Goal: Find specific page/section: Find specific page/section

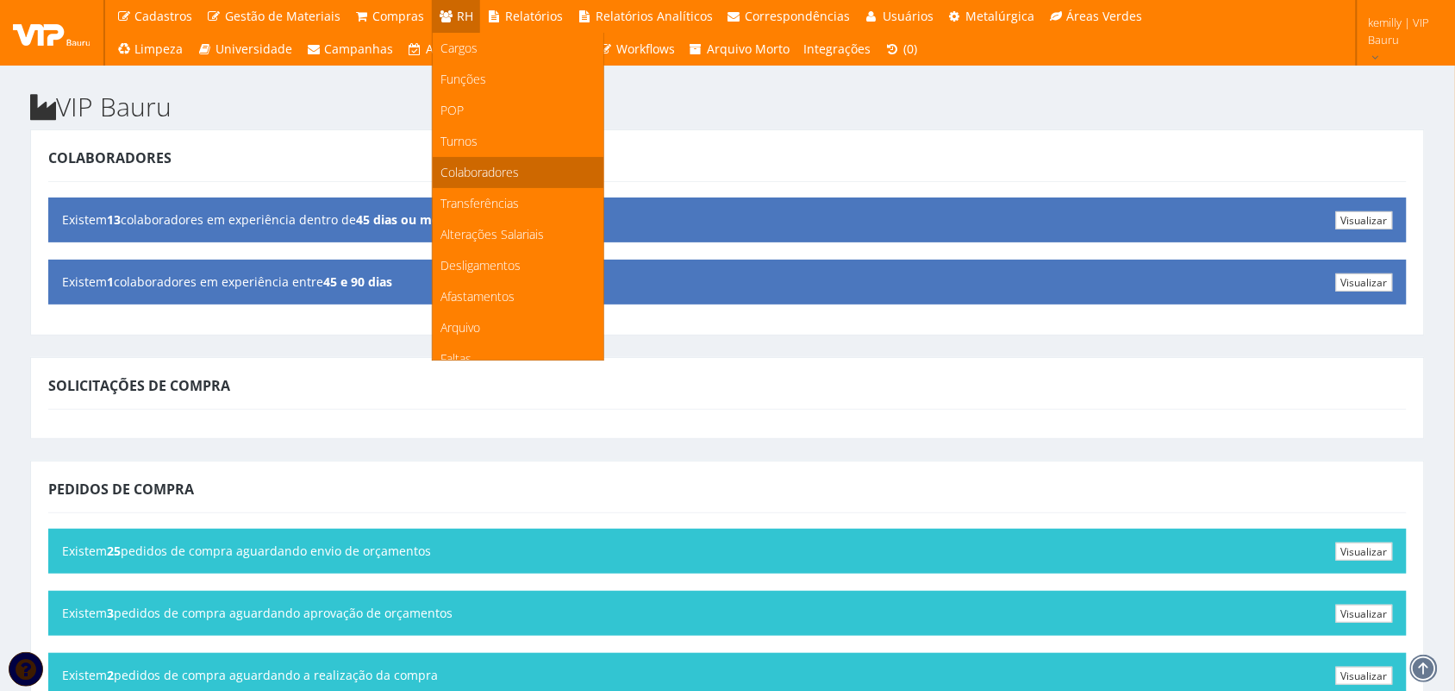
click at [467, 165] on span "Colaboradores" at bounding box center [480, 172] width 78 height 16
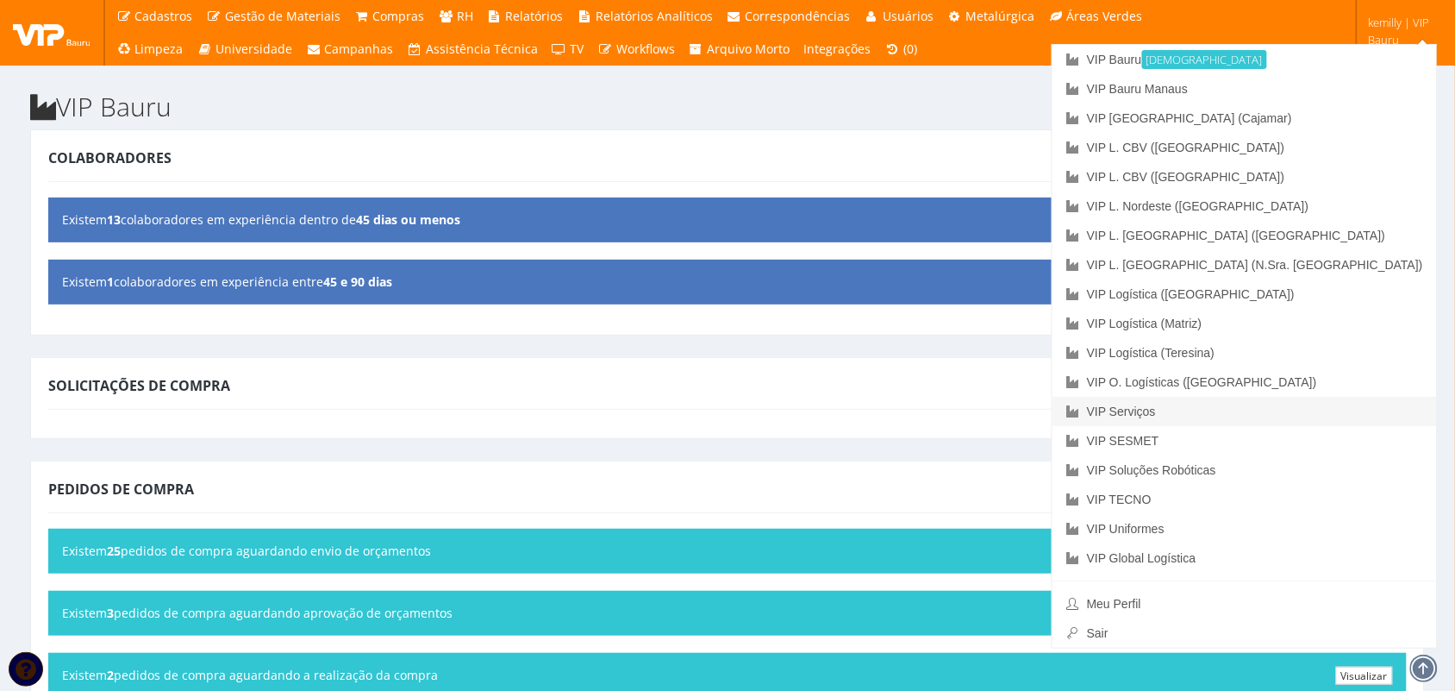
click at [1324, 412] on link "VIP Serviços" at bounding box center [1245, 411] width 384 height 29
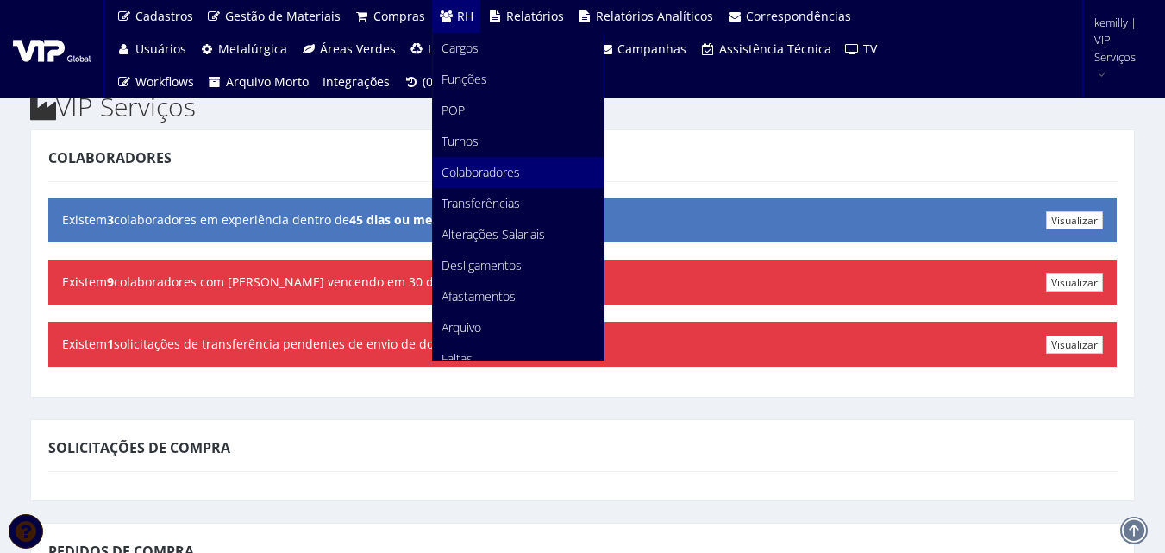
click at [488, 168] on span "Colaboradores" at bounding box center [480, 172] width 78 height 16
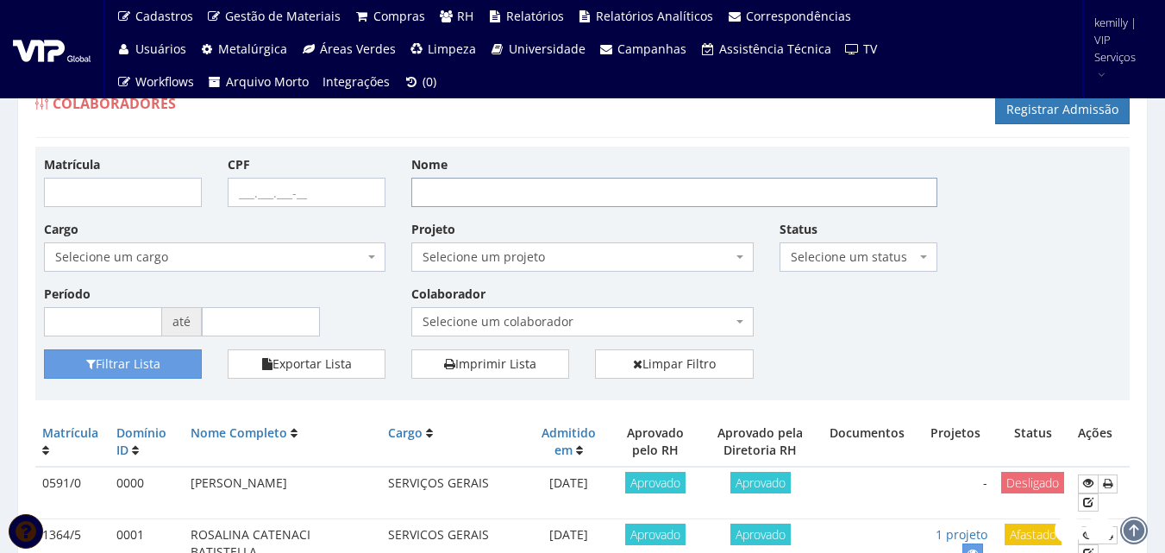
click at [475, 197] on input "Nome" at bounding box center [674, 192] width 526 height 29
type input "[PERSON_NAME]"
click at [44, 349] on button "Filtrar Lista" at bounding box center [123, 363] width 158 height 29
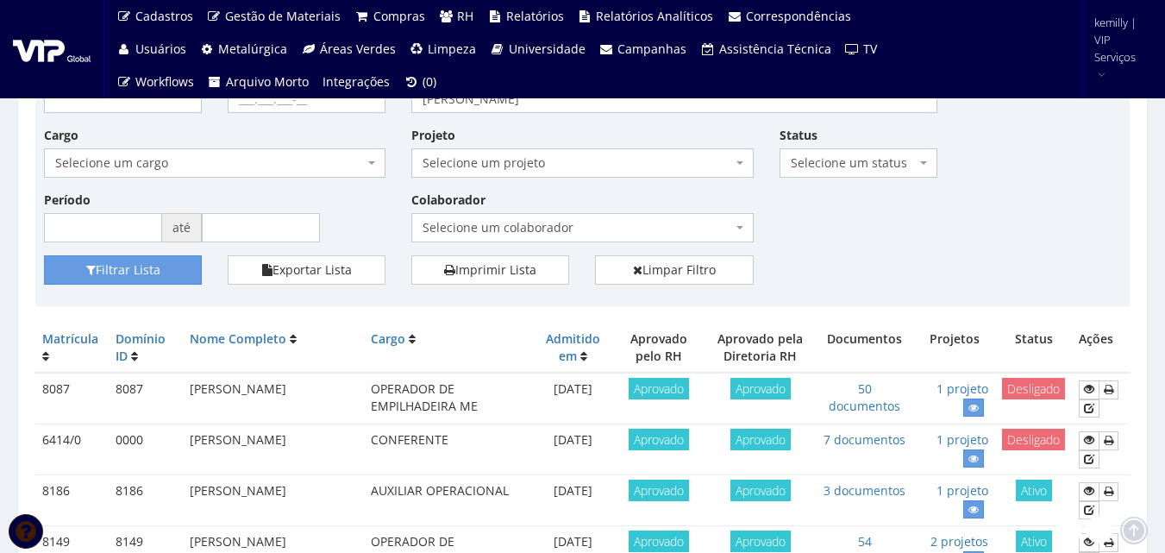
scroll to position [172, 0]
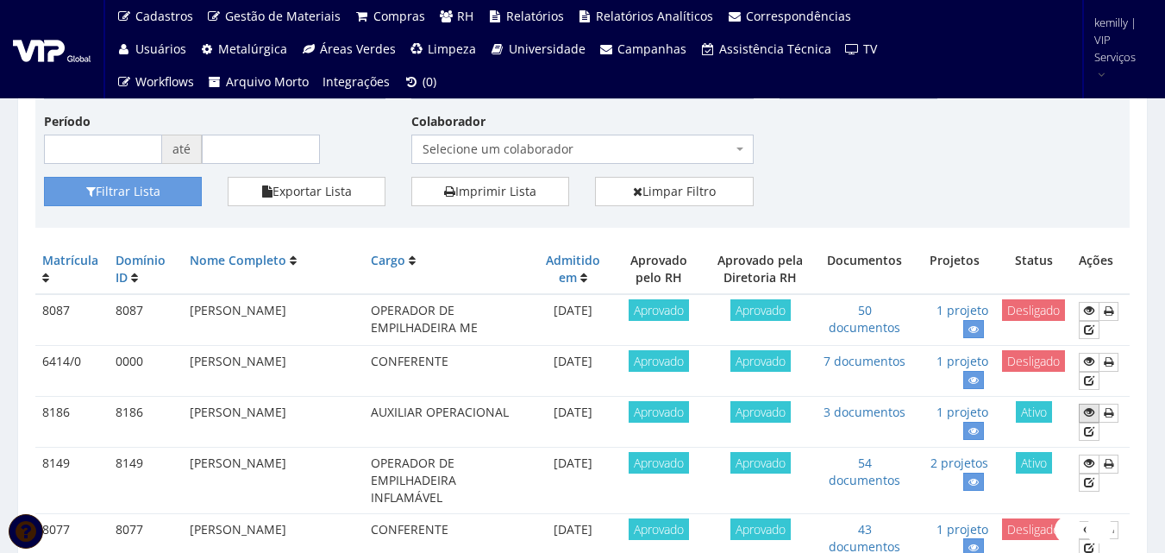
click at [1090, 411] on icon at bounding box center [1089, 412] width 10 height 12
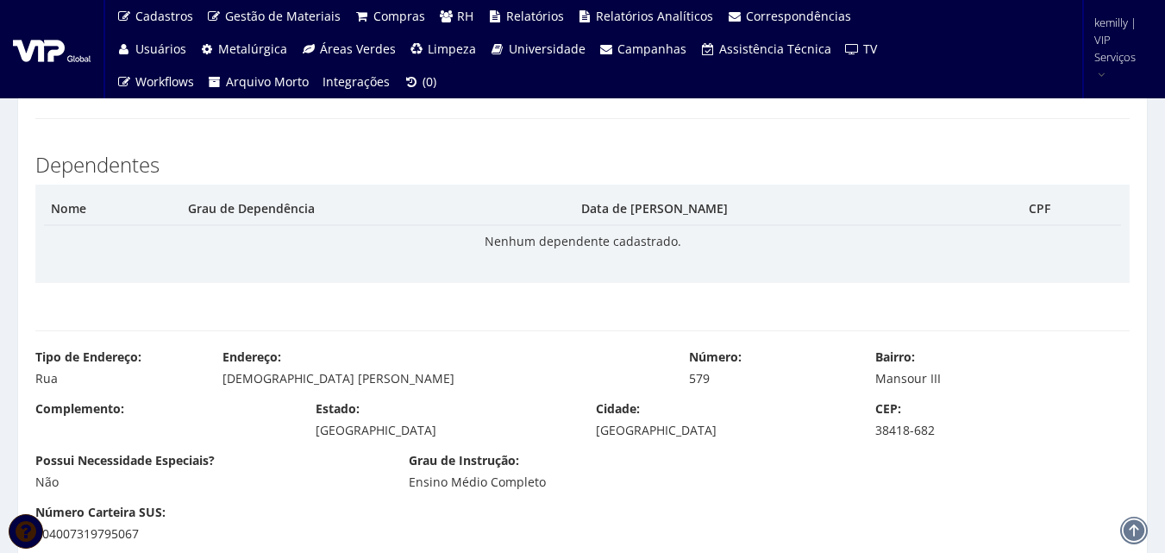
scroll to position [862, 0]
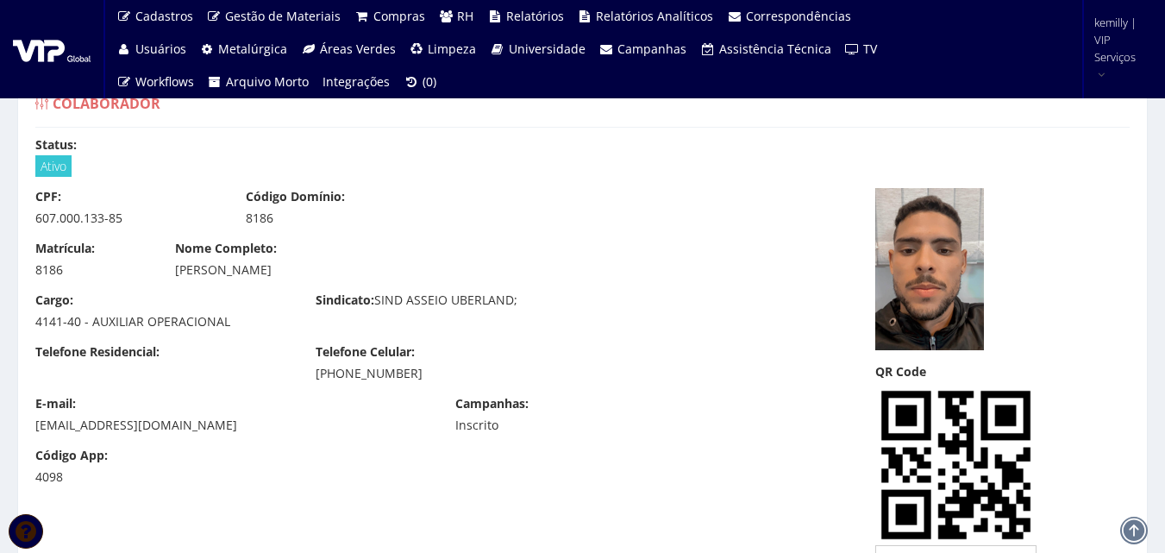
scroll to position [860, 0]
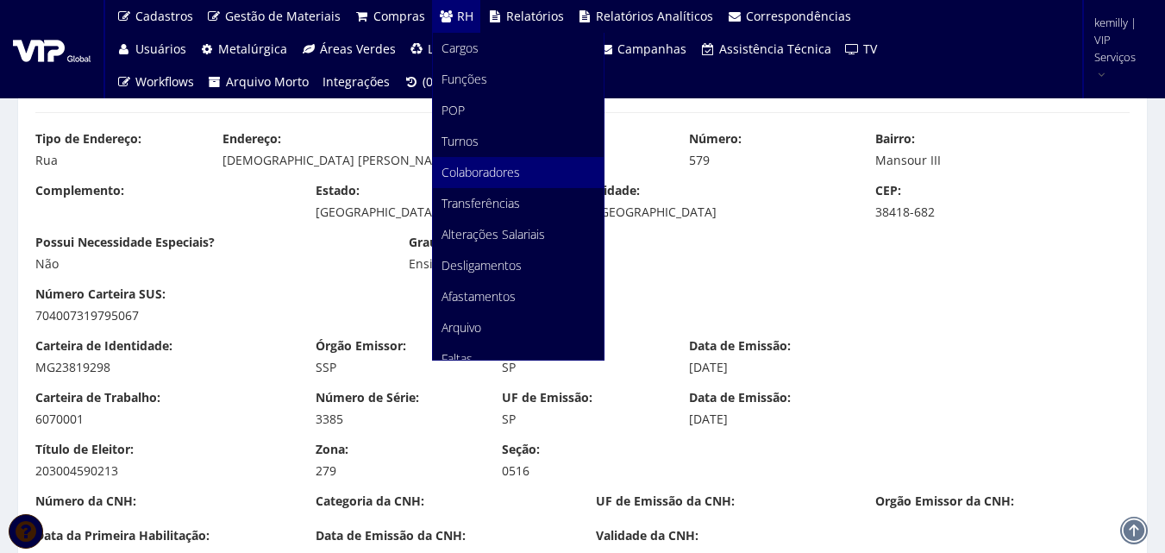
drag, startPoint x: 481, startPoint y: 173, endPoint x: 803, endPoint y: 28, distance: 353.8
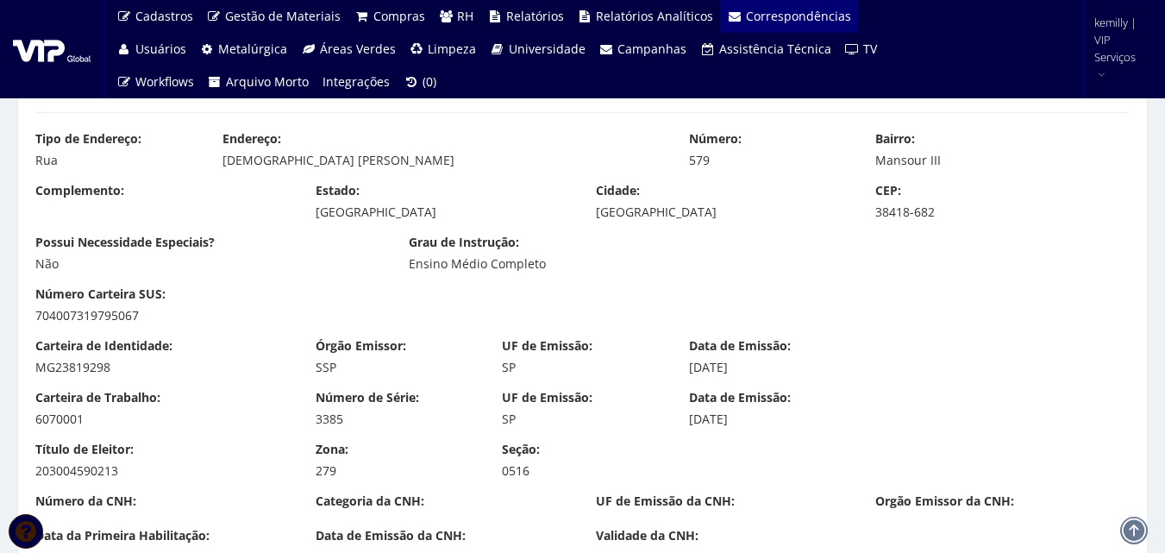
click at [0, 0] on span "Colaboradores" at bounding box center [0, 0] width 0 height 0
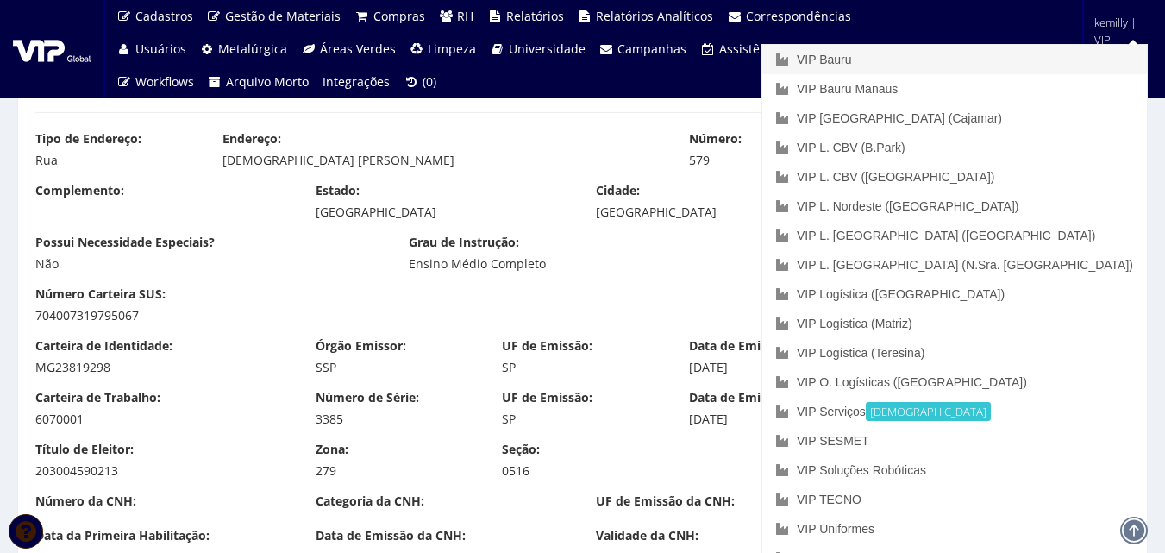
click at [1036, 48] on link "VIP Bauru" at bounding box center [954, 59] width 384 height 29
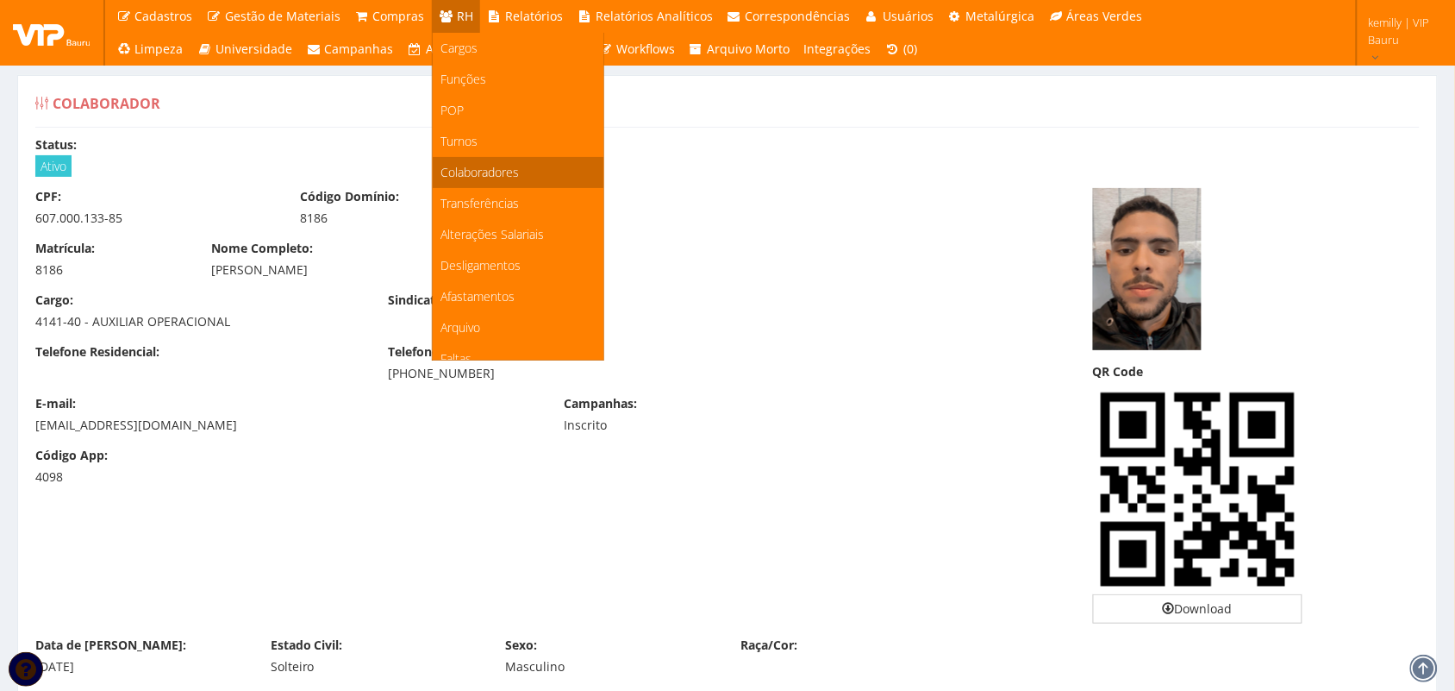
click at [474, 177] on span "Colaboradores" at bounding box center [480, 172] width 78 height 16
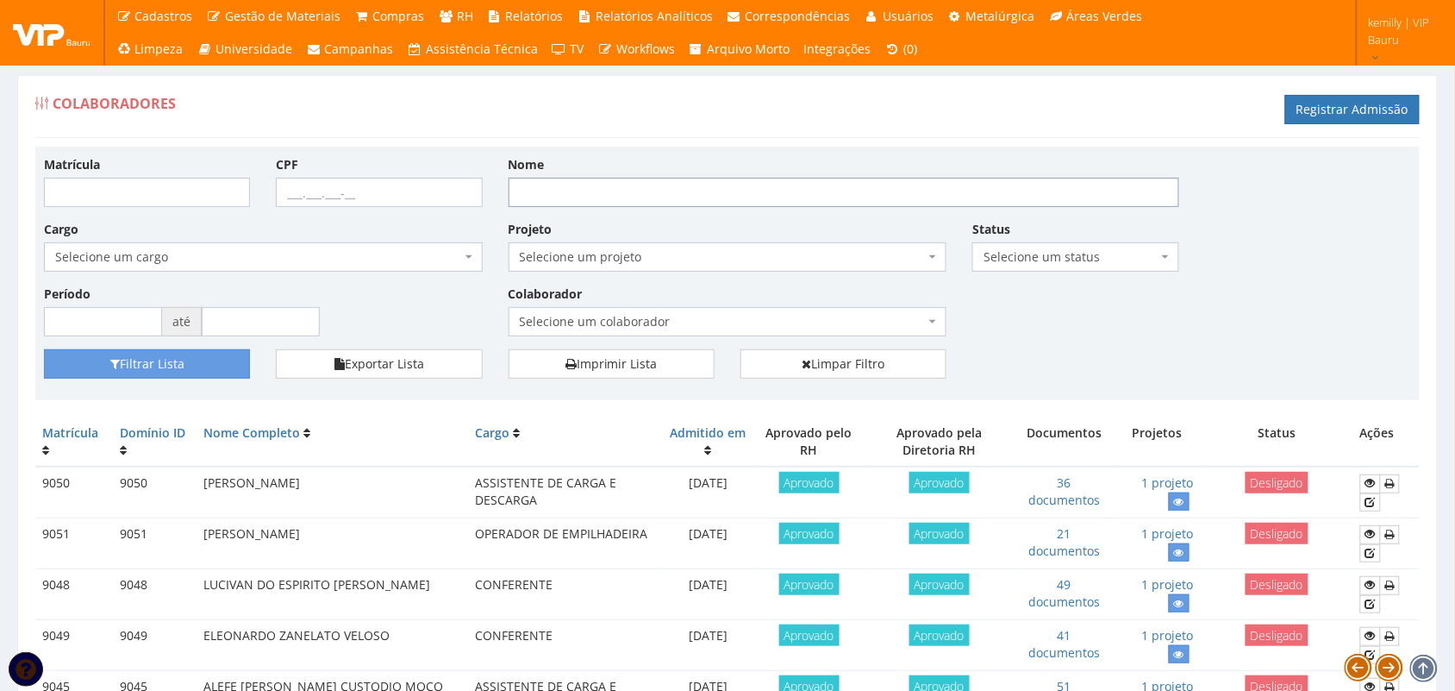
click at [599, 187] on input "Nome" at bounding box center [844, 192] width 671 height 29
type input "[PERSON_NAME]"
click at [44, 349] on button "Filtrar Lista" at bounding box center [147, 363] width 206 height 29
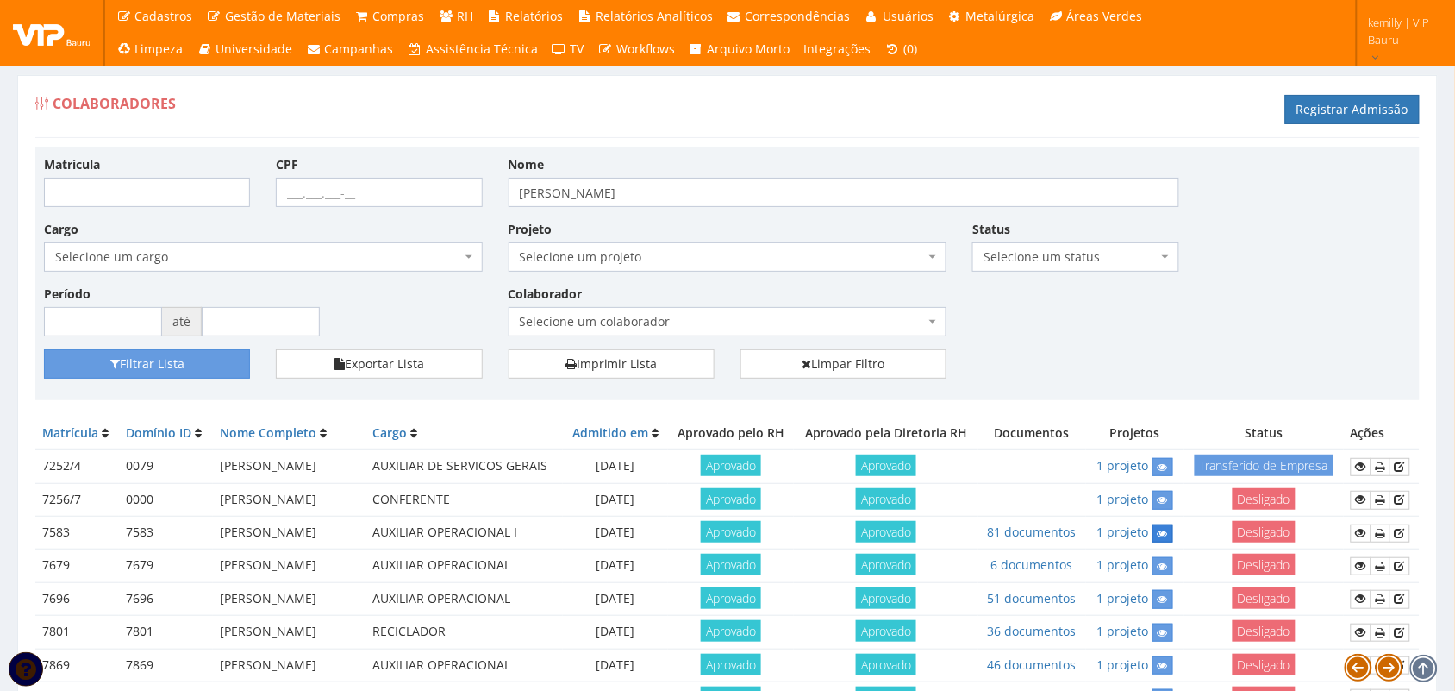
click at [1168, 540] on icon at bounding box center [1163, 534] width 10 height 12
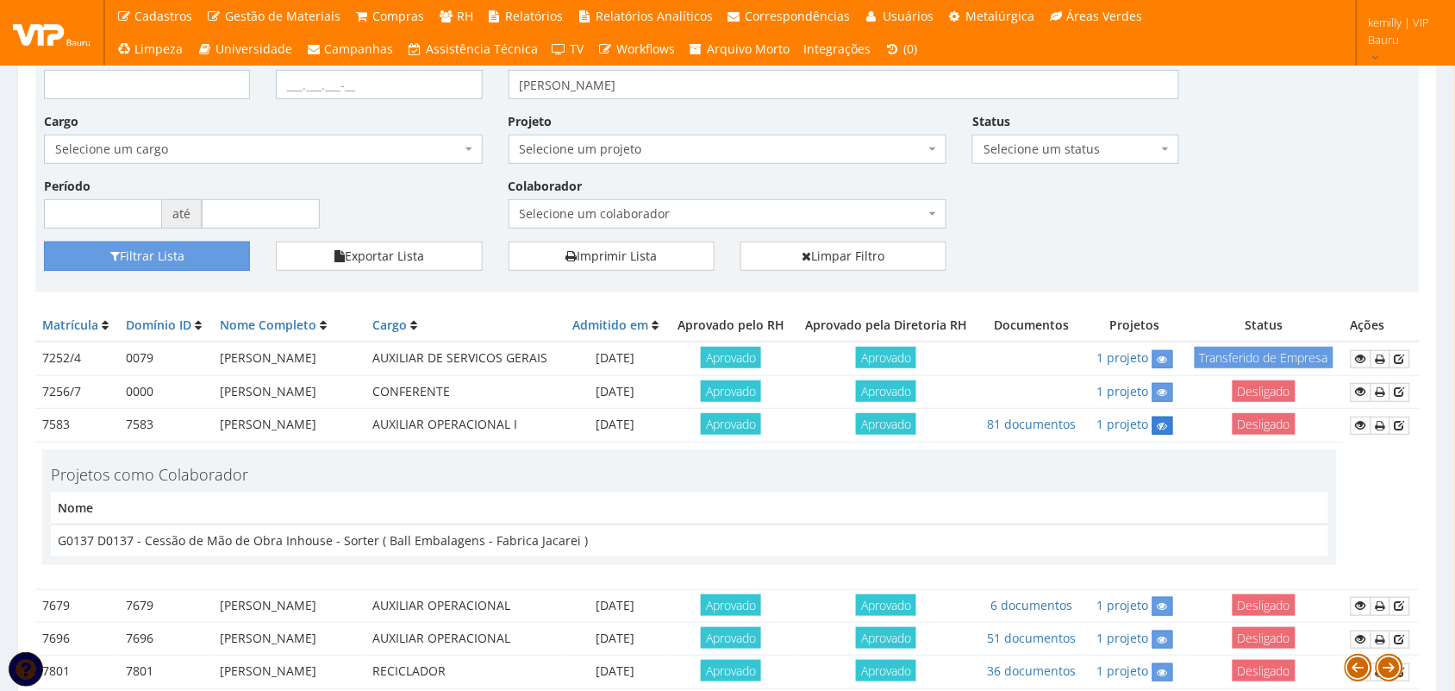
scroll to position [216, 0]
